Goal: Task Accomplishment & Management: Use online tool/utility

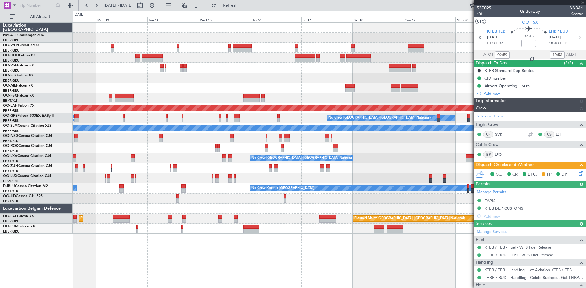
click at [79, 150] on div "Planned Maint [GEOGRAPHIC_DATA] ([GEOGRAPHIC_DATA]) Planned [GEOGRAPHIC_DATA][P…" at bounding box center [329, 129] width 513 height 212
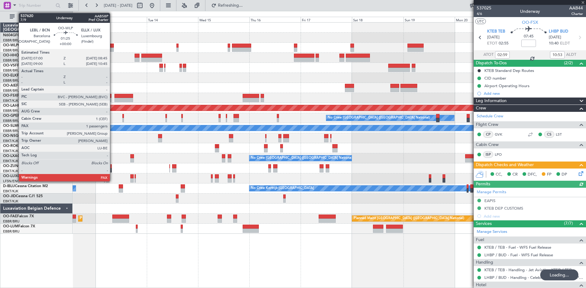
click at [112, 49] on div at bounding box center [112, 50] width 4 height 4
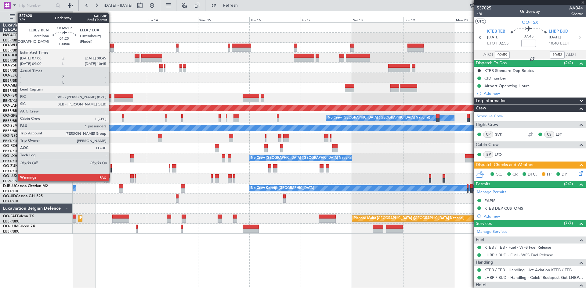
type input "2"
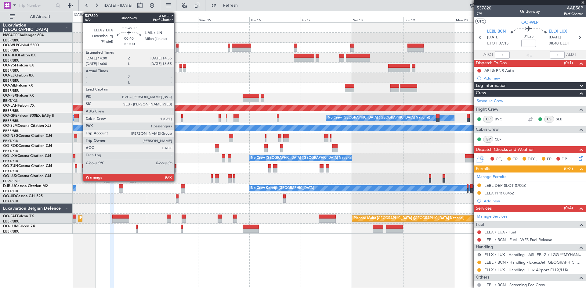
click at [177, 49] on div at bounding box center [177, 50] width 2 height 4
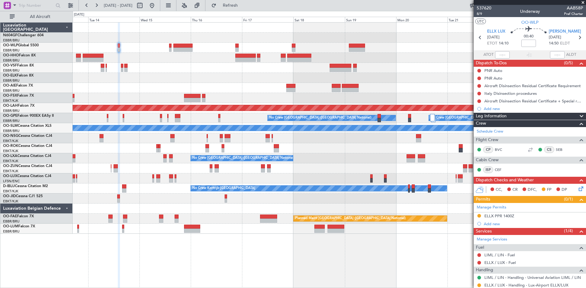
click at [233, 81] on div "Planned Maint [GEOGRAPHIC_DATA] ([GEOGRAPHIC_DATA]) Planned [GEOGRAPHIC_DATA][P…" at bounding box center [329, 129] width 513 height 212
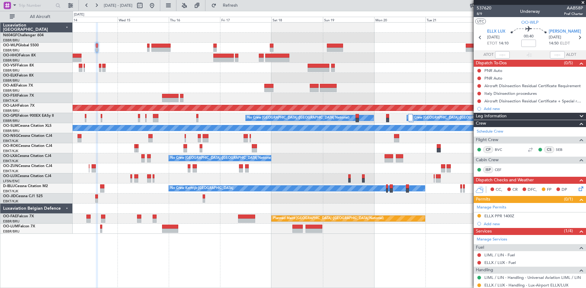
click at [209, 66] on div at bounding box center [329, 68] width 513 height 10
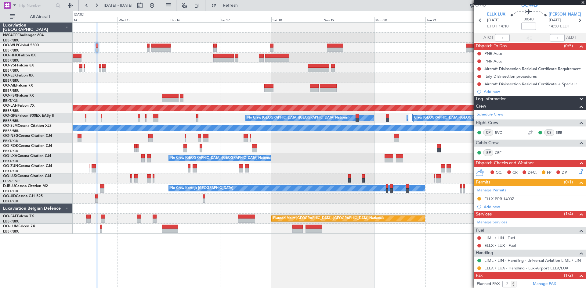
scroll to position [17, 0]
